Goal: Task Accomplishment & Management: Manage account settings

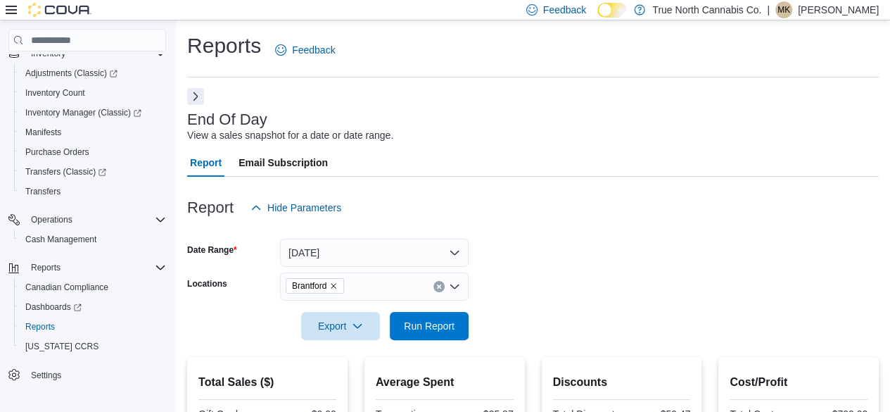
click at [198, 97] on button "Next" at bounding box center [195, 96] width 17 height 17
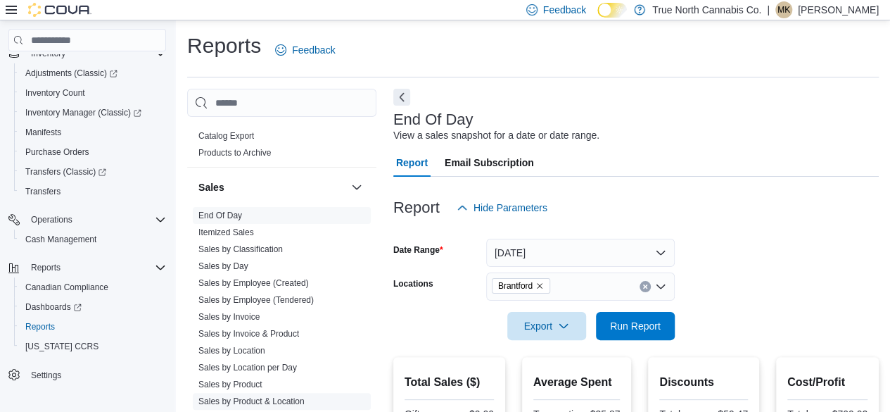
scroll to position [1022, 0]
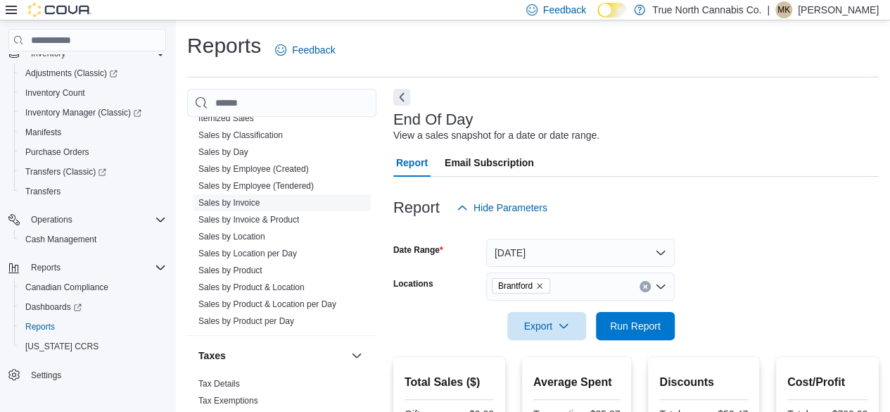
click at [239, 200] on link "Sales by Invoice" at bounding box center [228, 203] width 61 height 10
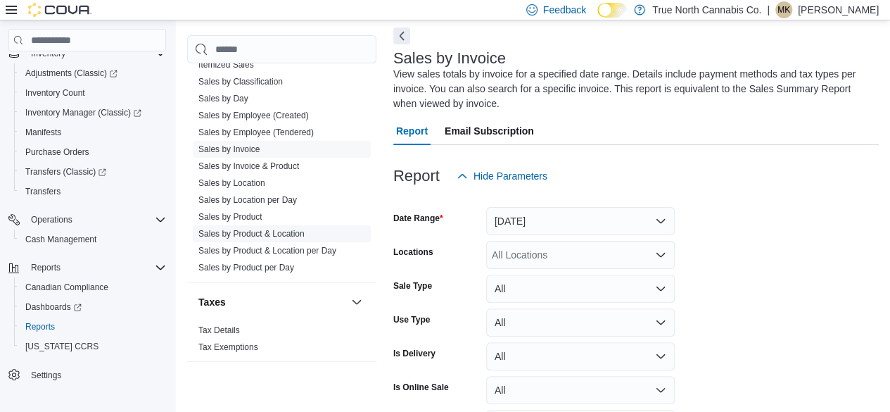
scroll to position [62, 0]
click at [527, 215] on button "[DATE]" at bounding box center [580, 220] width 189 height 28
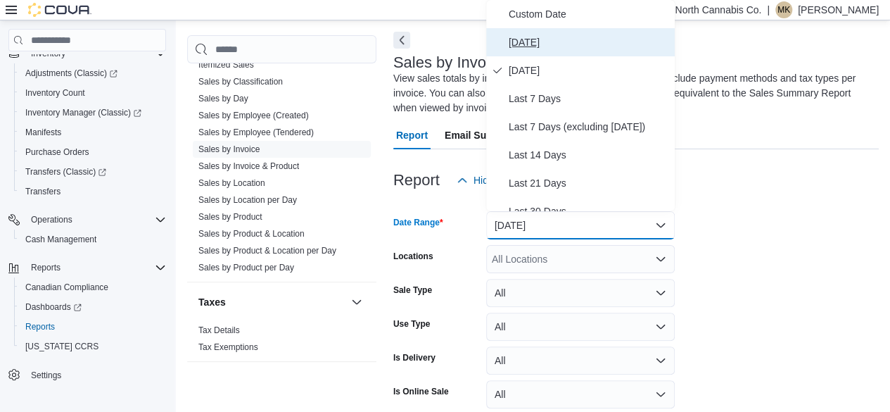
click at [535, 39] on span "[DATE]" at bounding box center [589, 42] width 160 height 17
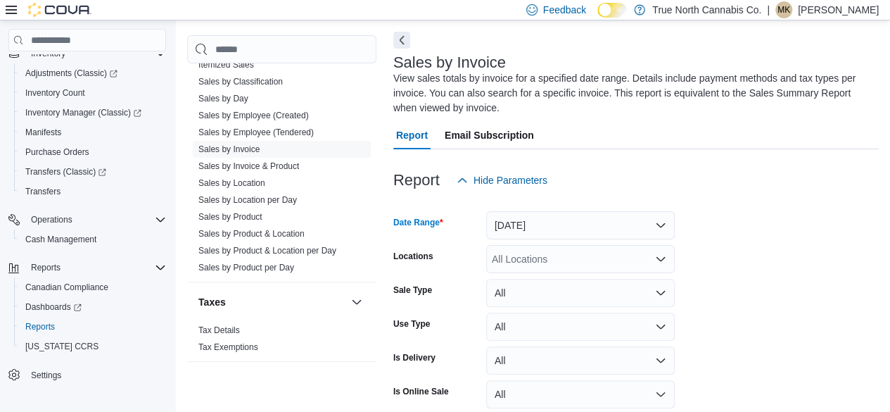
click at [553, 267] on div "All Locations" at bounding box center [580, 259] width 189 height 28
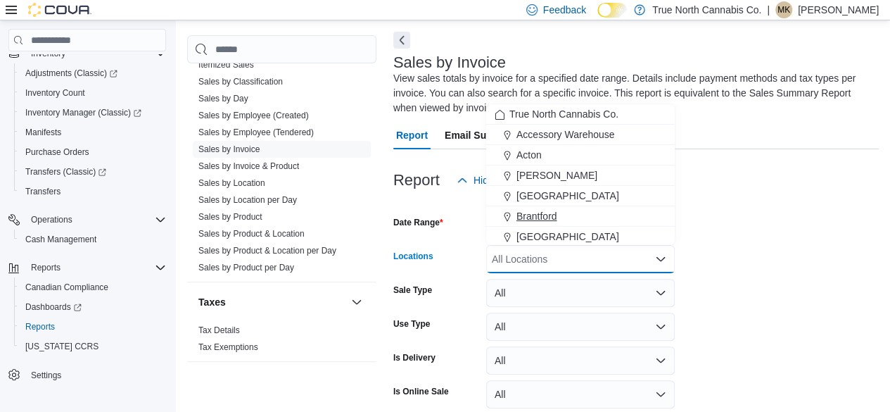
click at [549, 211] on span "Brantford" at bounding box center [537, 216] width 41 height 14
click at [821, 310] on form "Date Range [DATE] Locations [GEOGRAPHIC_DATA] Combo box. Selected. [GEOGRAPHIC_…" at bounding box center [636, 337] width 486 height 287
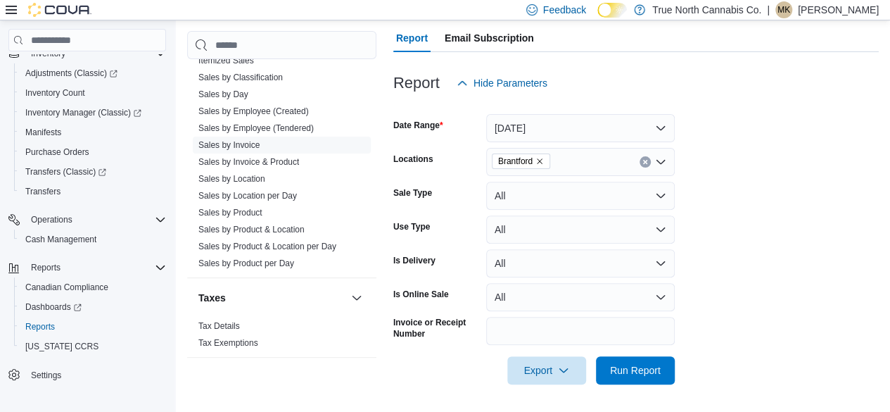
scroll to position [155, 0]
click at [645, 376] on span "Run Report" at bounding box center [635, 369] width 62 height 28
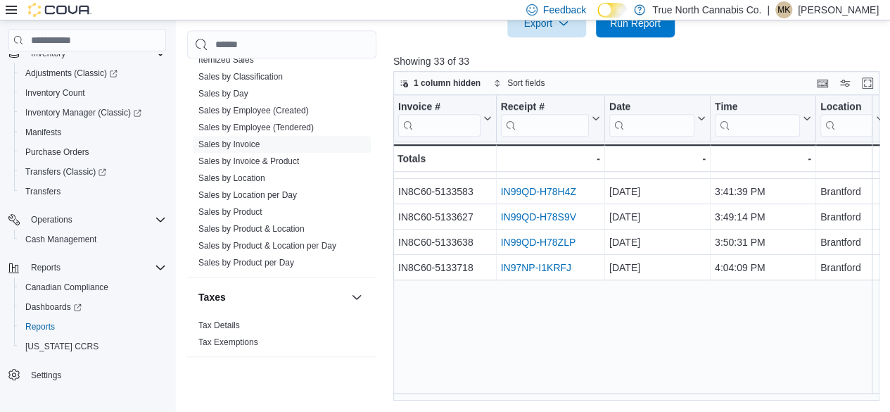
scroll to position [563, 0]
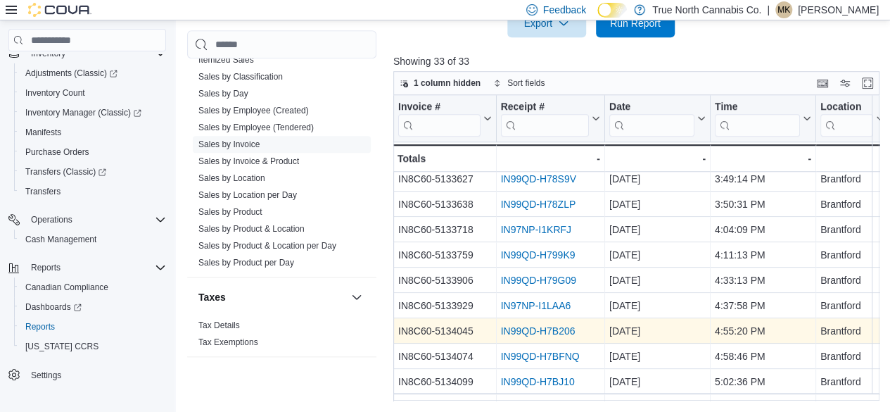
click at [556, 333] on link "IN99QD-H7B206" at bounding box center [537, 330] width 75 height 11
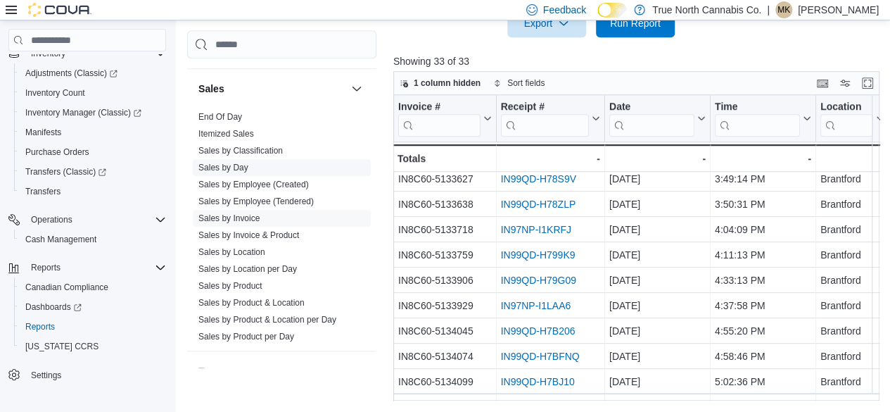
scroll to position [881, 0]
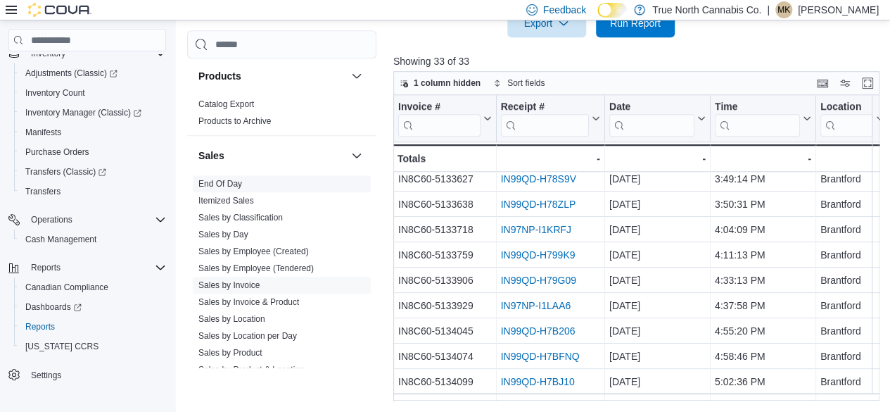
click at [237, 179] on link "End Of Day" at bounding box center [220, 184] width 44 height 10
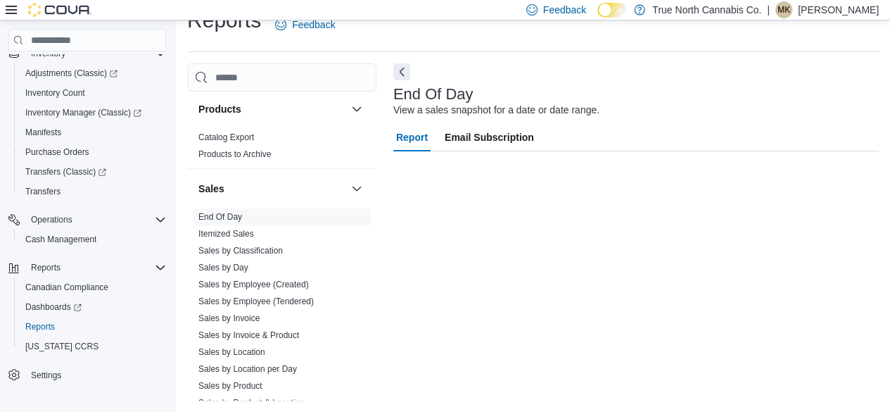
scroll to position [25, 0]
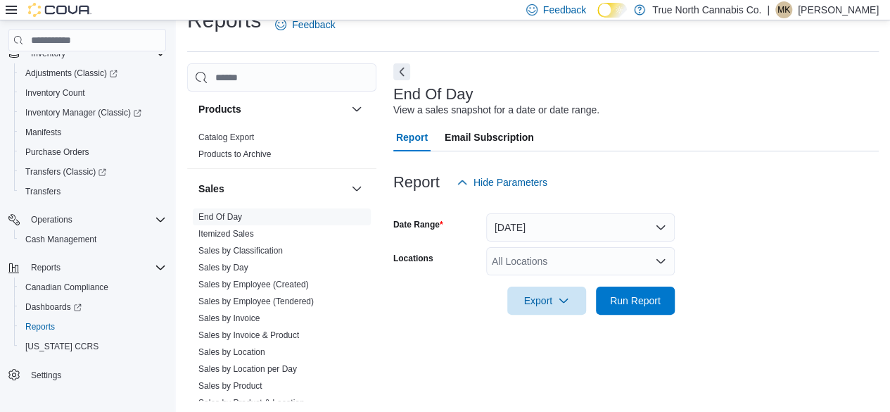
click at [392, 73] on div "Cash Management Cash Management Cash Out Details Compliance OCS Transaction Sub…" at bounding box center [533, 231] width 692 height 337
click at [398, 73] on button "Next" at bounding box center [401, 71] width 17 height 17
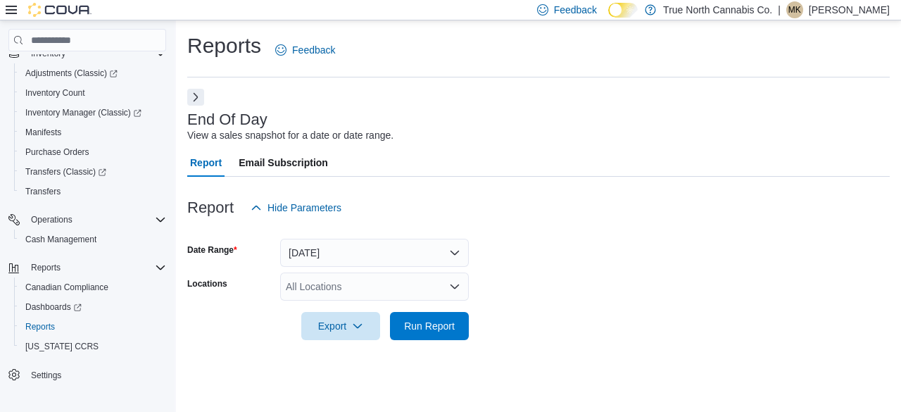
click at [348, 291] on div "All Locations" at bounding box center [374, 286] width 189 height 28
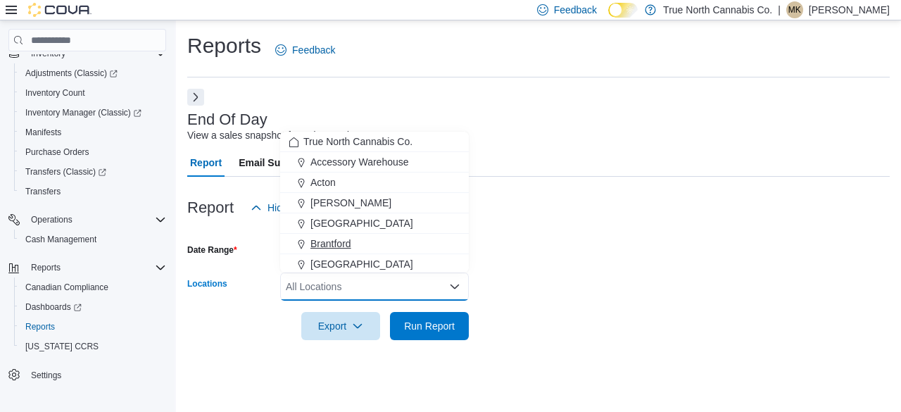
click at [346, 242] on span "Brantford" at bounding box center [330, 243] width 41 height 14
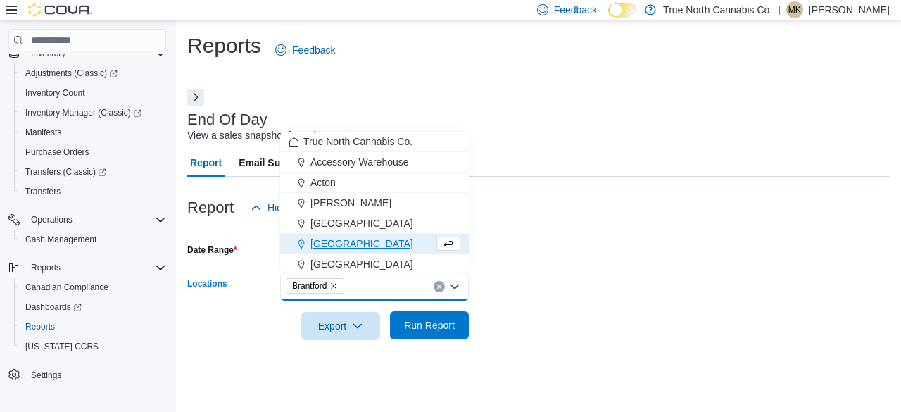
click at [443, 329] on span "Run Report" at bounding box center [429, 325] width 51 height 14
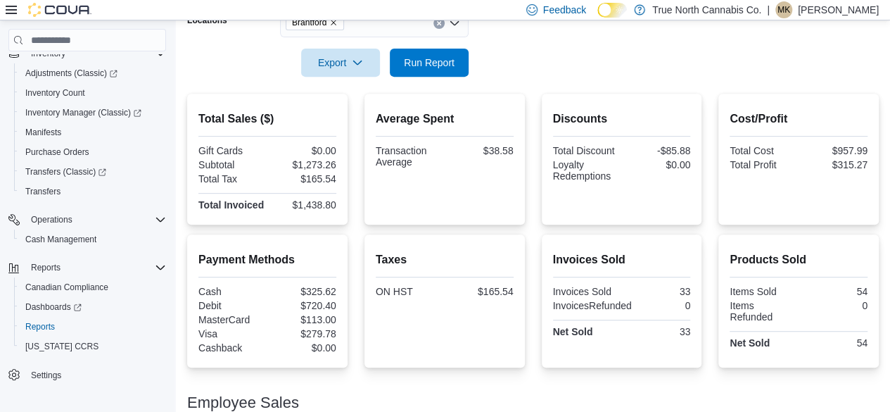
scroll to position [212, 0]
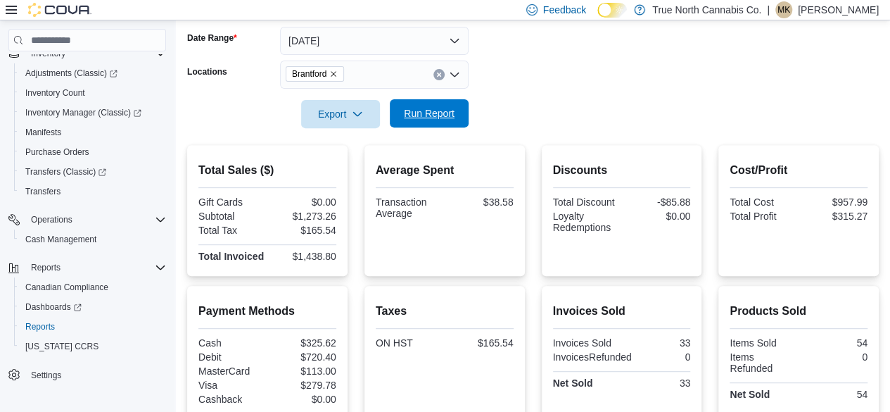
click at [429, 118] on span "Run Report" at bounding box center [429, 113] width 51 height 14
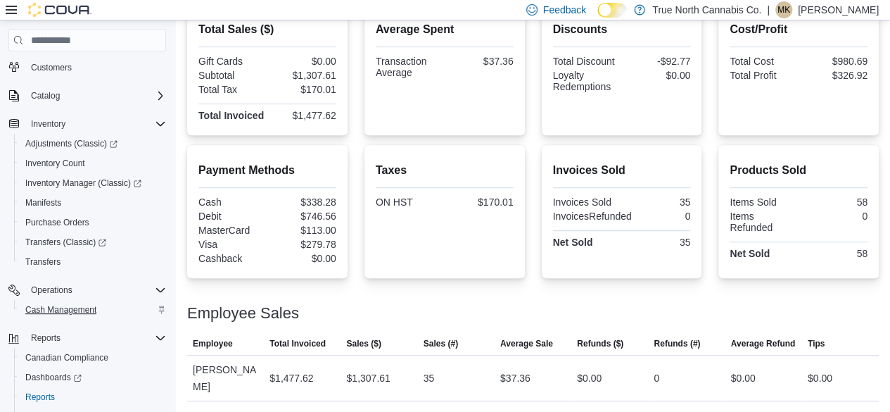
scroll to position [151, 0]
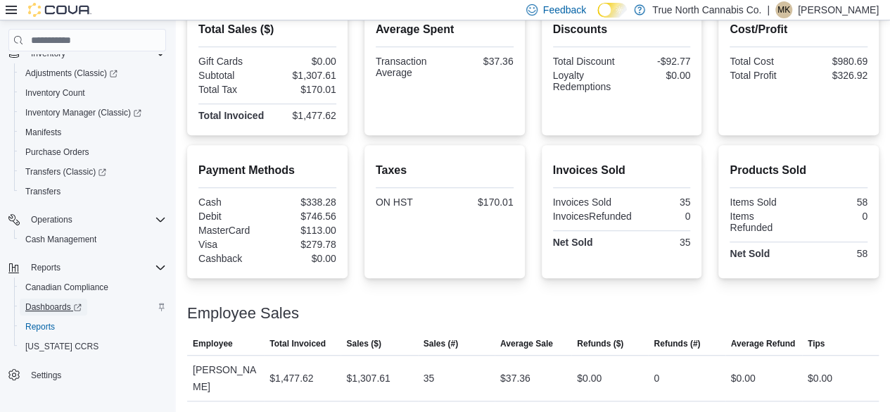
click at [34, 305] on span "Dashboards" at bounding box center [53, 306] width 56 height 11
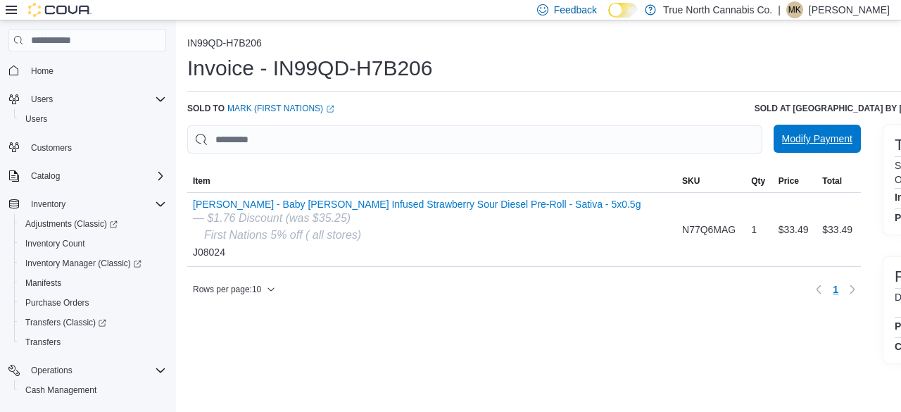
click at [782, 141] on span "Modify Payment" at bounding box center [817, 139] width 70 height 14
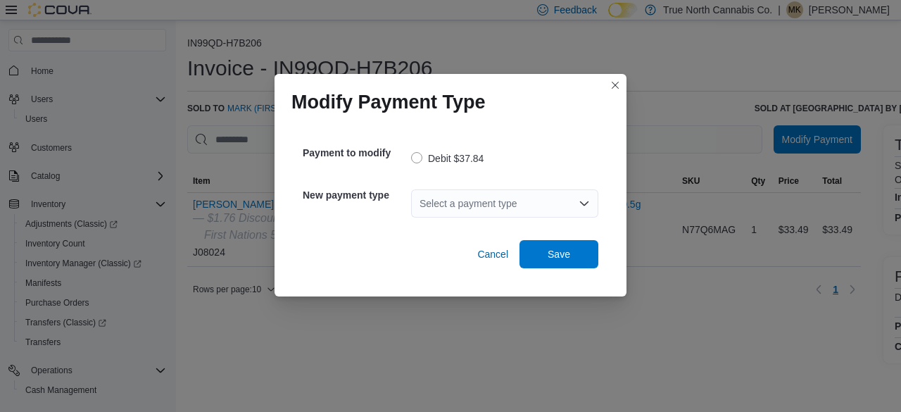
click at [515, 207] on div "Select a payment type" at bounding box center [504, 203] width 187 height 28
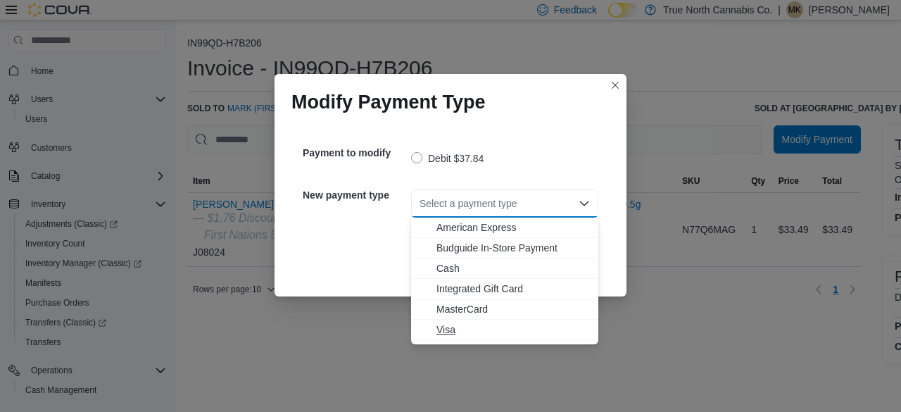
click at [462, 327] on span "Visa" at bounding box center [512, 329] width 153 height 14
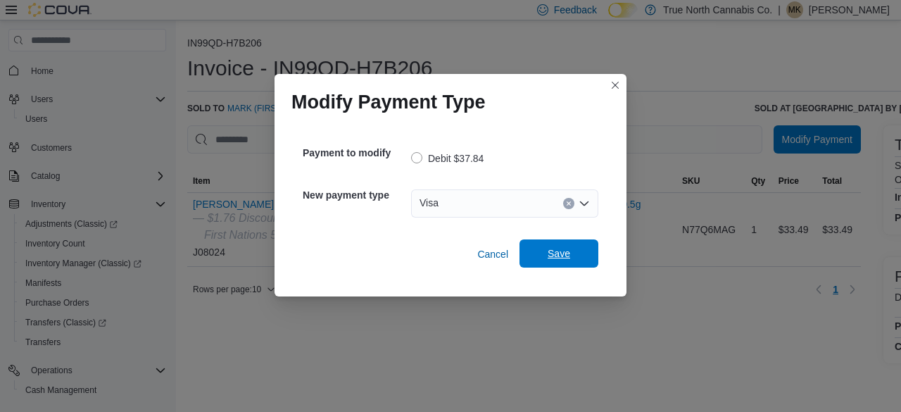
click at [563, 250] on span "Save" at bounding box center [558, 253] width 23 height 14
